Goal: Task Accomplishment & Management: Use online tool/utility

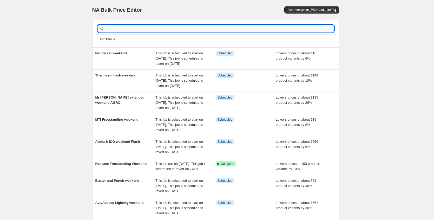
click at [113, 29] on input "text" at bounding box center [220, 28] width 228 height 7
type input "robern"
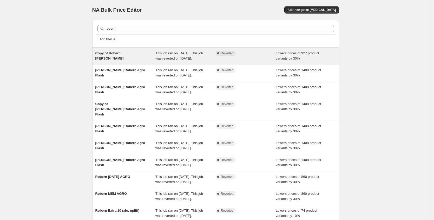
click at [137, 61] on div "Copy of Robern LD AGRO" at bounding box center [125, 56] width 60 height 10
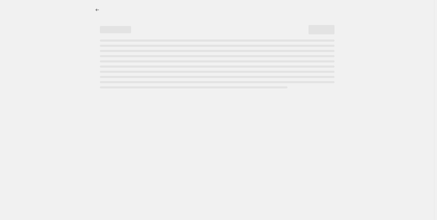
select select "percentage"
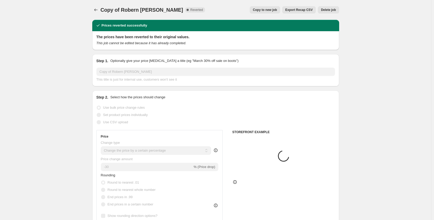
select select "collection"
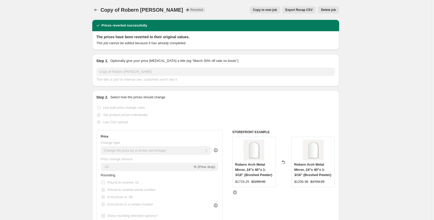
click at [276, 11] on span "Copy to new job" at bounding box center [265, 10] width 24 height 4
select select "percentage"
select select "collection"
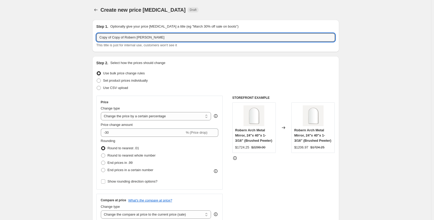
drag, startPoint x: 128, startPoint y: 37, endPoint x: 39, endPoint y: 39, distance: 89.2
drag, startPoint x: 117, startPoint y: 37, endPoint x: 119, endPoint y: 36, distance: 3.0
click at [117, 37] on input "Robern LD AGRO" at bounding box center [216, 37] width 239 height 8
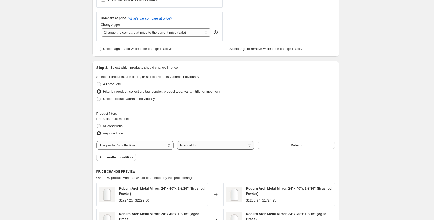
scroll to position [364, 0]
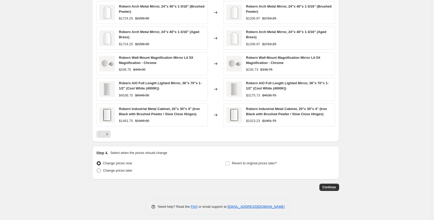
type input "Robern weekend AGRO"
click at [133, 172] on span "Change prices later" at bounding box center [117, 171] width 29 height 4
click at [97, 169] on input "Change prices later" at bounding box center [97, 169] width 0 height 0
radio input "true"
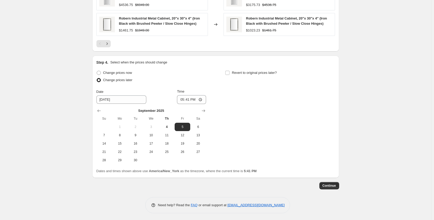
scroll to position [456, 0]
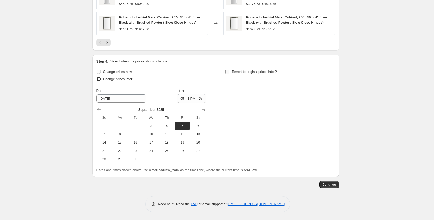
click at [233, 74] on label "Revert to original prices later?" at bounding box center [251, 71] width 52 height 7
click at [230, 74] on input "Revert to original prices later?" at bounding box center [228, 72] width 4 height 4
checkbox input "true"
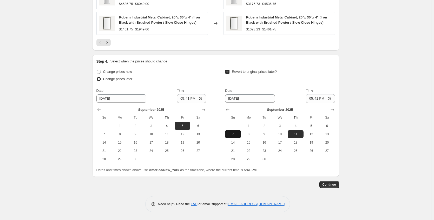
click at [231, 136] on span "7" at bounding box center [232, 134] width 11 height 4
type input "9/7/2025"
click at [331, 98] on input "17:41" at bounding box center [320, 98] width 29 height 9
type input "23:47"
drag, startPoint x: 376, startPoint y: 103, endPoint x: 366, endPoint y: 133, distance: 31.6
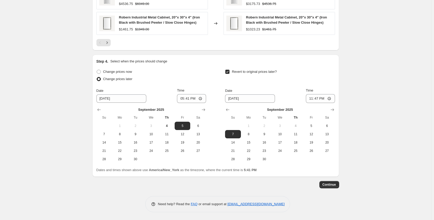
click at [331, 183] on span "Continue" at bounding box center [330, 185] width 14 height 4
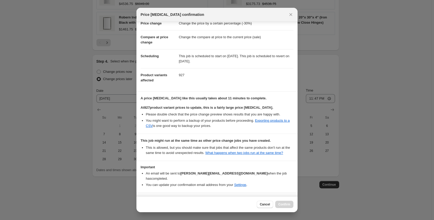
scroll to position [37, 0]
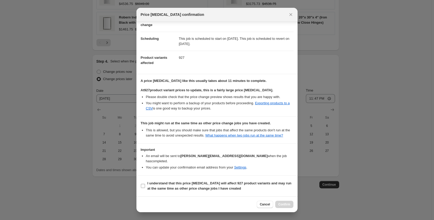
click at [216, 184] on b "I understand that this price change job will affect 927 product variants and ma…" at bounding box center [220, 185] width 144 height 9
click at [145, 184] on input "I understand that this price change job will affect 927 product variants and ma…" at bounding box center [143, 186] width 4 height 4
checkbox input "true"
click at [280, 206] on span "Confirm" at bounding box center [285, 204] width 12 height 4
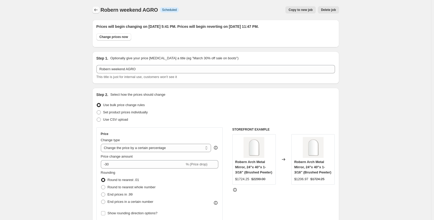
click at [98, 11] on icon "Price change jobs" at bounding box center [95, 9] width 5 height 5
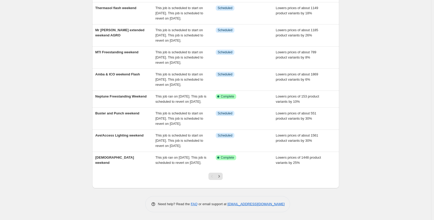
scroll to position [142, 0]
click at [221, 178] on icon "Next" at bounding box center [219, 176] width 5 height 5
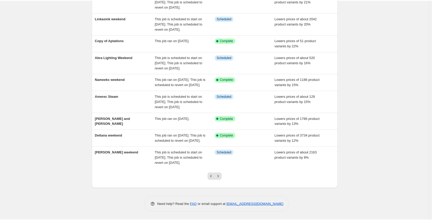
scroll to position [0, 0]
